Goal: Entertainment & Leisure: Consume media (video, audio)

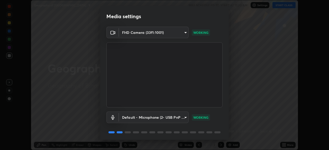
scroll to position [18, 0]
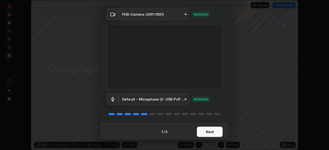
click at [214, 133] on button "Next" at bounding box center [210, 132] width 26 height 10
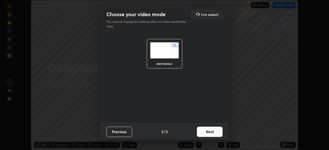
scroll to position [0, 0]
click at [213, 133] on button "Next" at bounding box center [210, 132] width 26 height 10
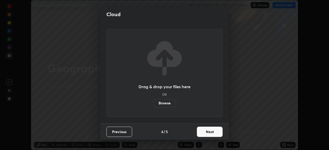
click at [216, 133] on button "Next" at bounding box center [210, 132] width 26 height 10
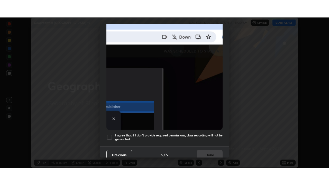
scroll to position [123, 0]
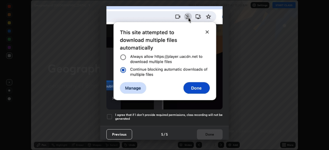
click at [109, 114] on div at bounding box center [109, 117] width 6 height 6
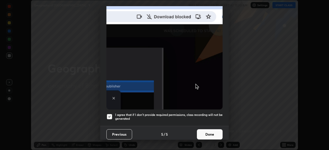
click at [209, 130] on button "Done" at bounding box center [210, 134] width 26 height 10
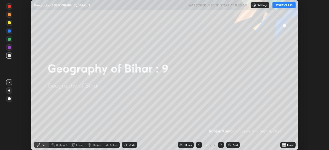
click at [283, 144] on icon at bounding box center [282, 143] width 1 height 1
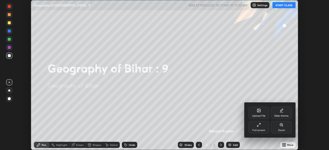
click at [261, 129] on div "Full screen" at bounding box center [258, 130] width 13 height 3
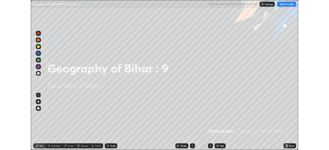
scroll to position [185, 329]
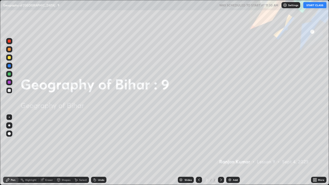
click at [309, 7] on button "START CLASS" at bounding box center [314, 5] width 23 height 6
click at [235, 150] on div "Add" at bounding box center [235, 179] width 5 height 3
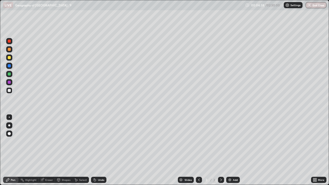
click at [233, 150] on div "Add" at bounding box center [235, 179] width 5 height 3
click at [9, 66] on div at bounding box center [9, 65] width 3 height 3
click at [9, 58] on div at bounding box center [9, 57] width 3 height 3
click at [313, 150] on icon at bounding box center [313, 178] width 1 height 1
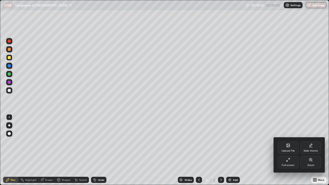
click at [282, 150] on div "Full screen" at bounding box center [287, 162] width 21 height 12
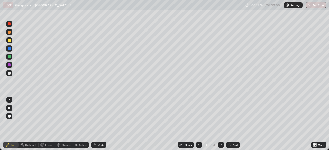
scroll to position [25519, 25340]
